Goal: Task Accomplishment & Management: Manage account settings

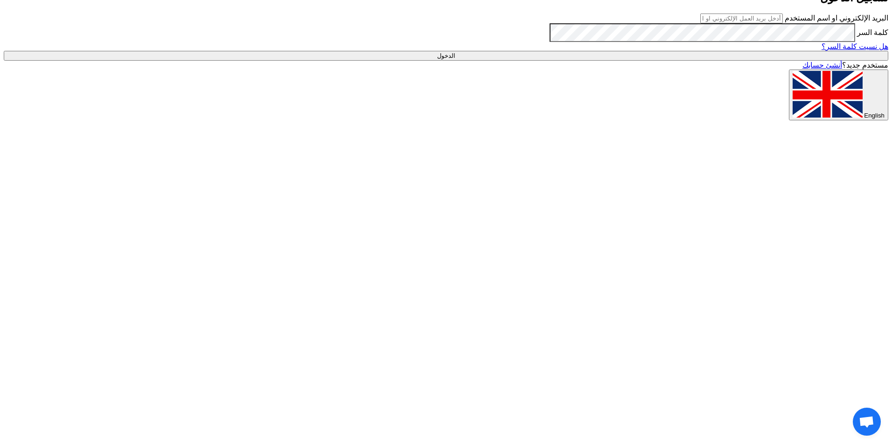
type input "[EMAIL_ADDRESS][DOMAIN_NAME]"
click at [632, 61] on input "الدخول" at bounding box center [446, 56] width 884 height 10
